Goal: Task Accomplishment & Management: Manage account settings

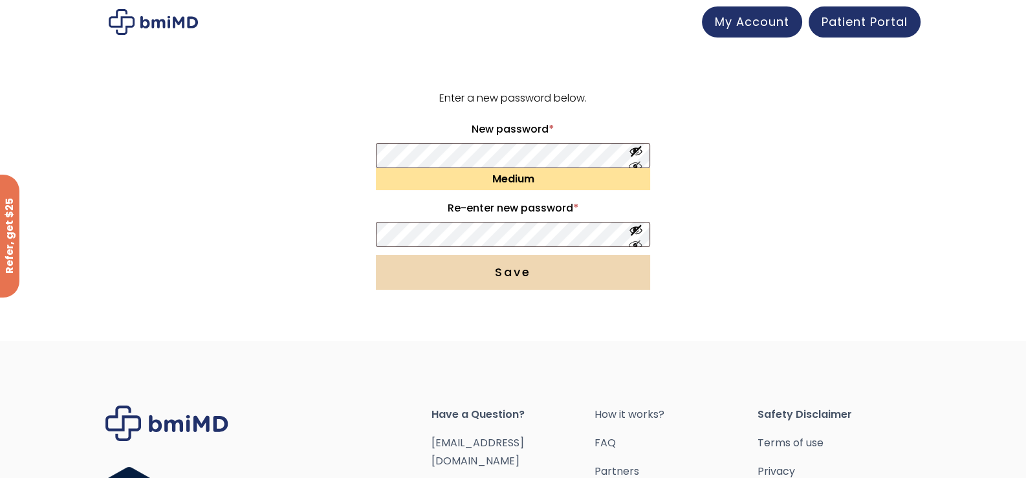
click at [545, 272] on button "Save" at bounding box center [513, 272] width 274 height 35
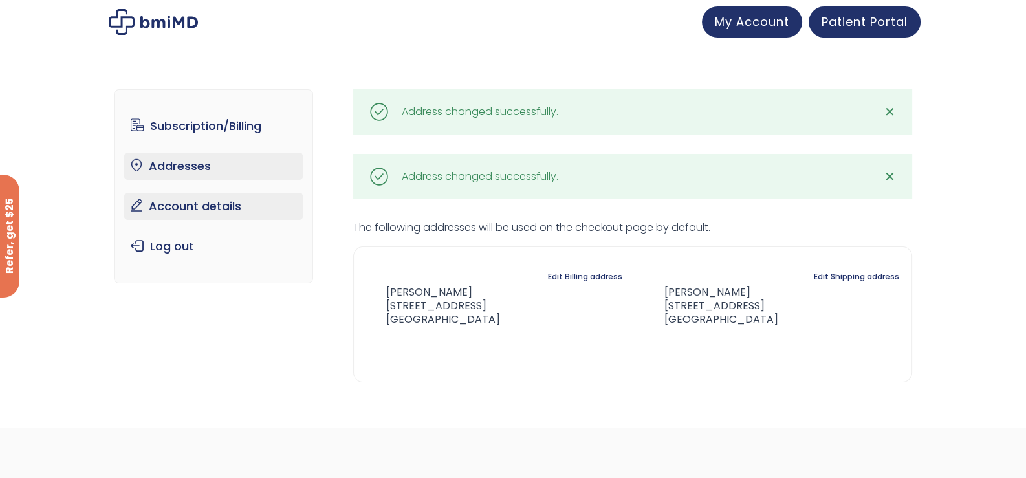
click at [222, 204] on link "Account details" at bounding box center [213, 206] width 179 height 27
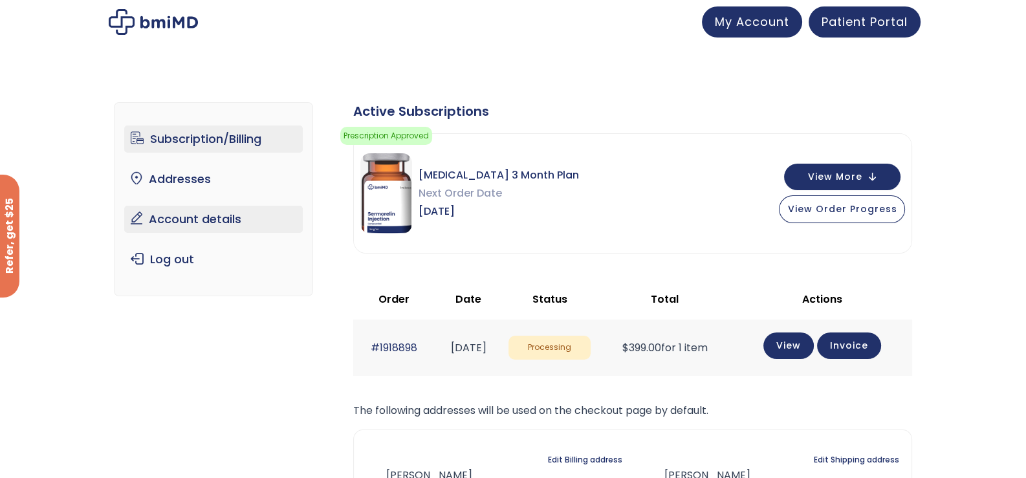
click at [177, 223] on link "Account details" at bounding box center [213, 219] width 179 height 27
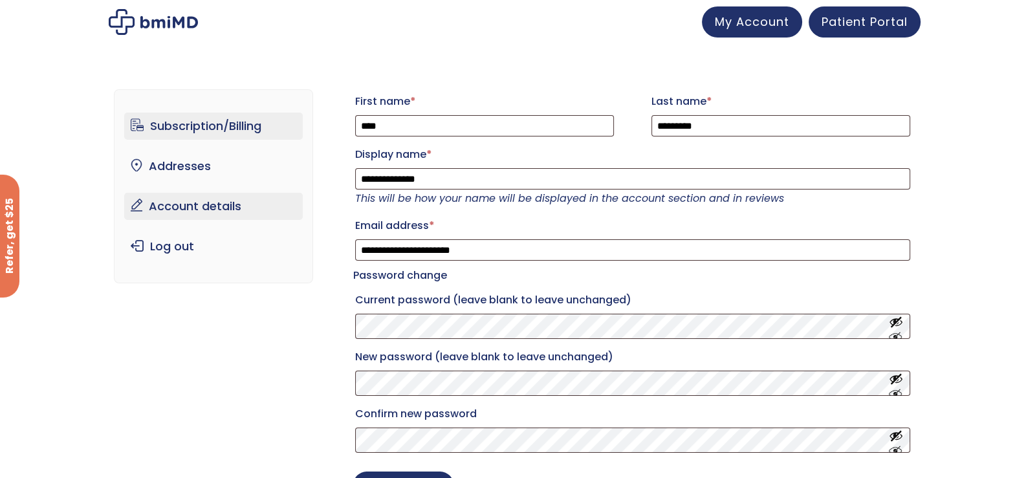
click at [192, 129] on link "Subscription/Billing" at bounding box center [213, 126] width 179 height 27
